Goal: Ask a question

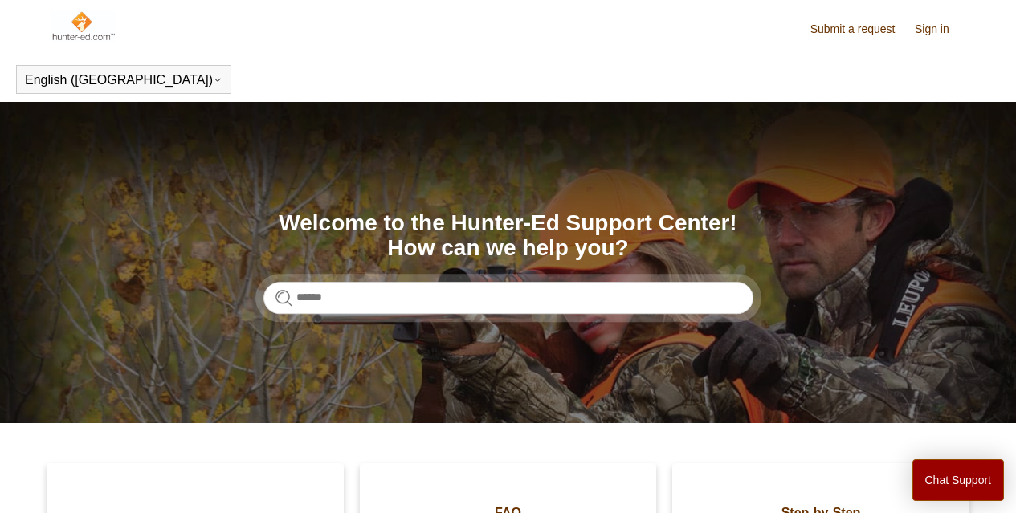
scroll to position [80, 0]
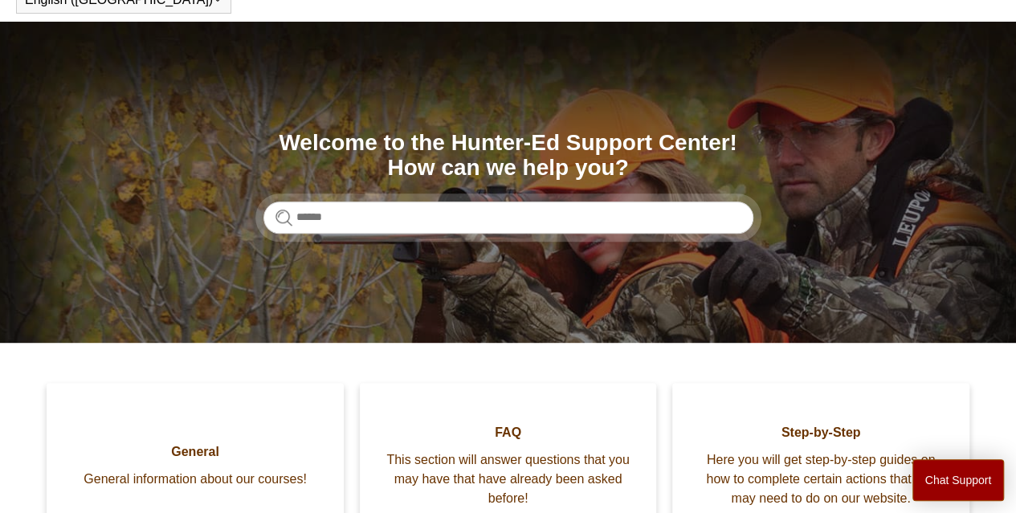
click at [409, 244] on section "Search Welcome to the Hunter-Ed Support Center! How can we help you?" at bounding box center [508, 182] width 1016 height 321
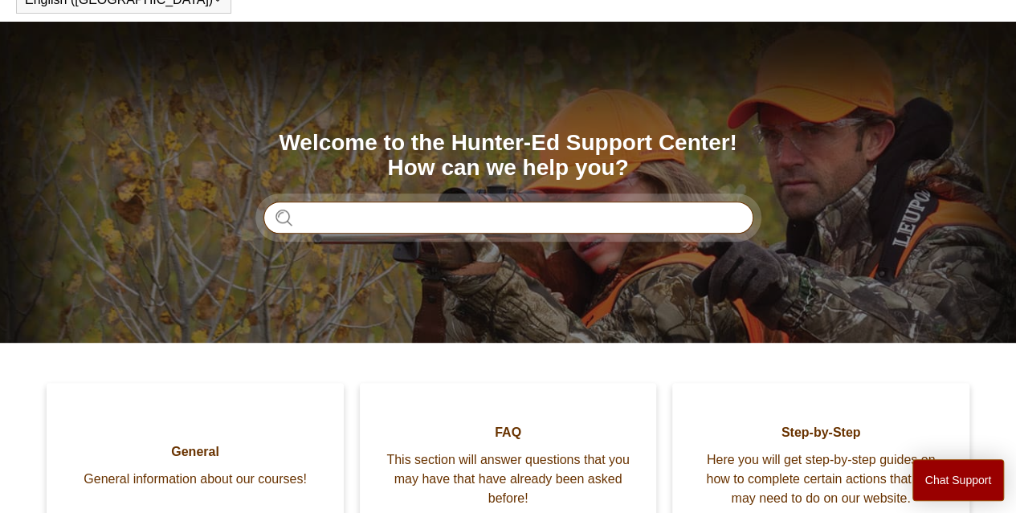
click at [417, 227] on input "Search" at bounding box center [509, 218] width 490 height 32
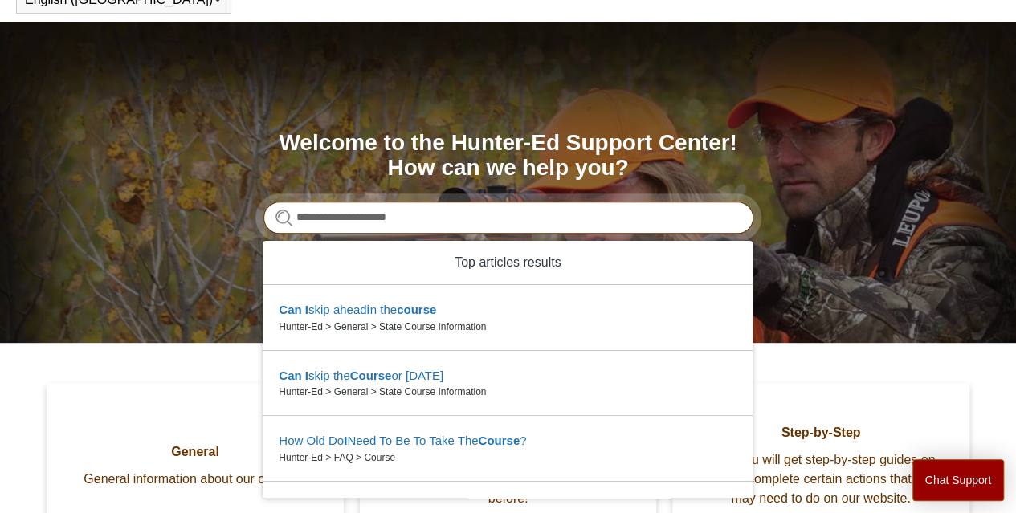
type input "**********"
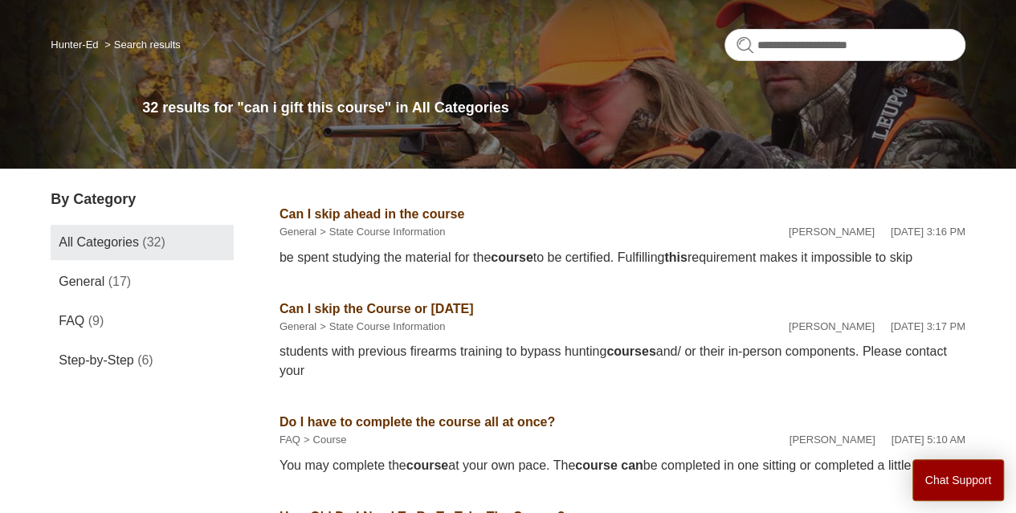
scroll to position [357, 0]
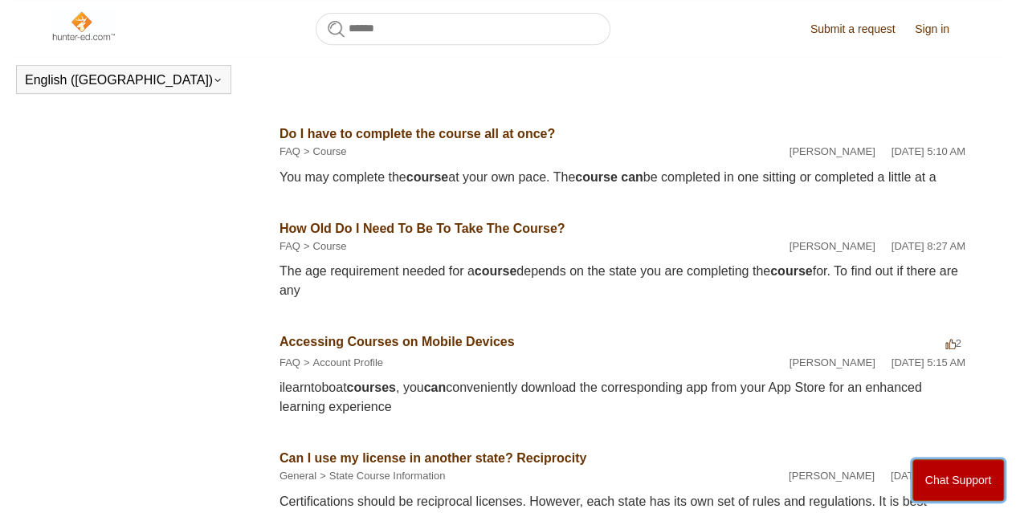
click at [946, 468] on button "Chat Support" at bounding box center [959, 481] width 92 height 42
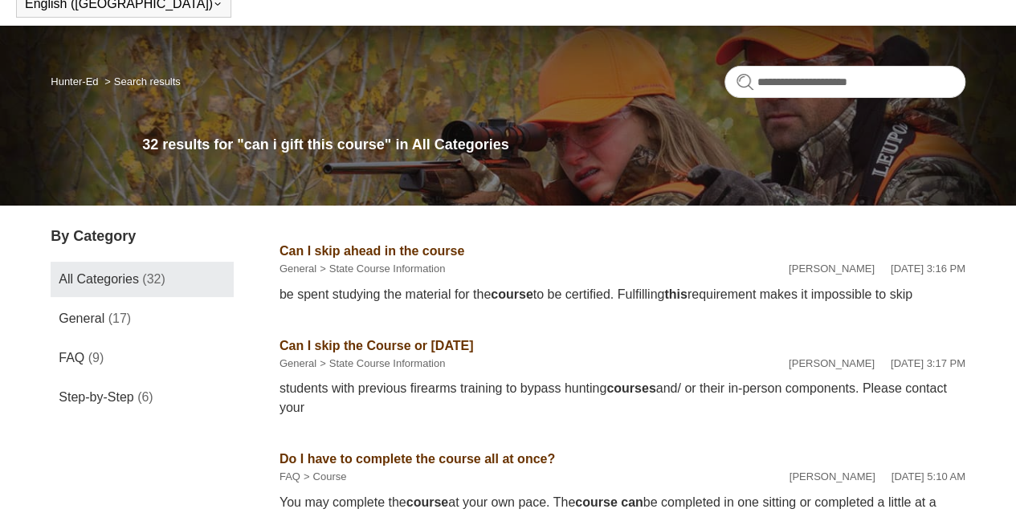
scroll to position [0, 0]
